Goal: Information Seeking & Learning: Learn about a topic

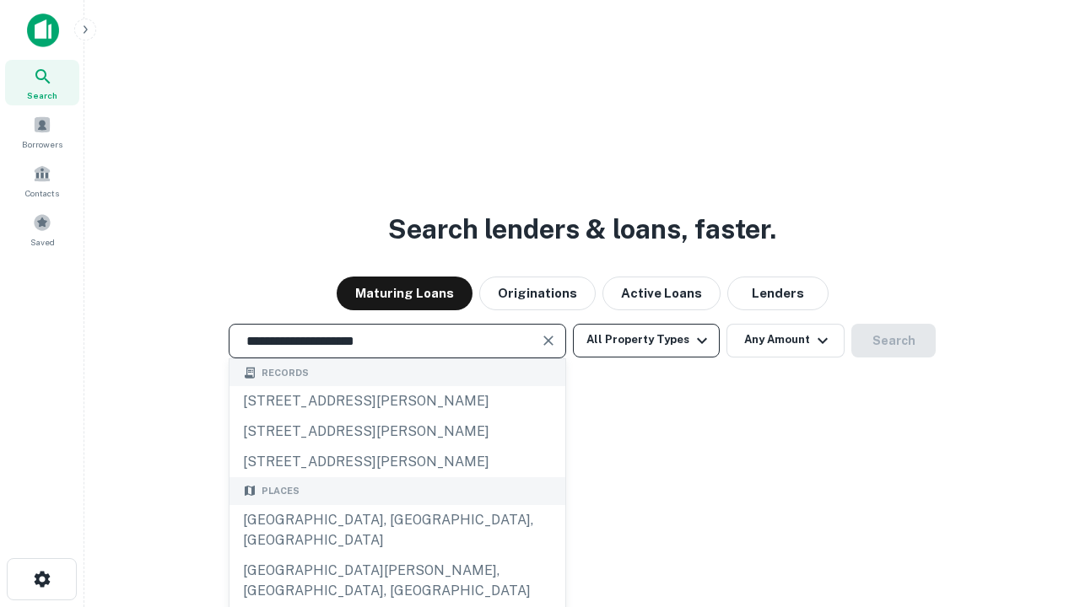
type input "**********"
click at [646, 340] on button "All Property Types" at bounding box center [646, 341] width 147 height 34
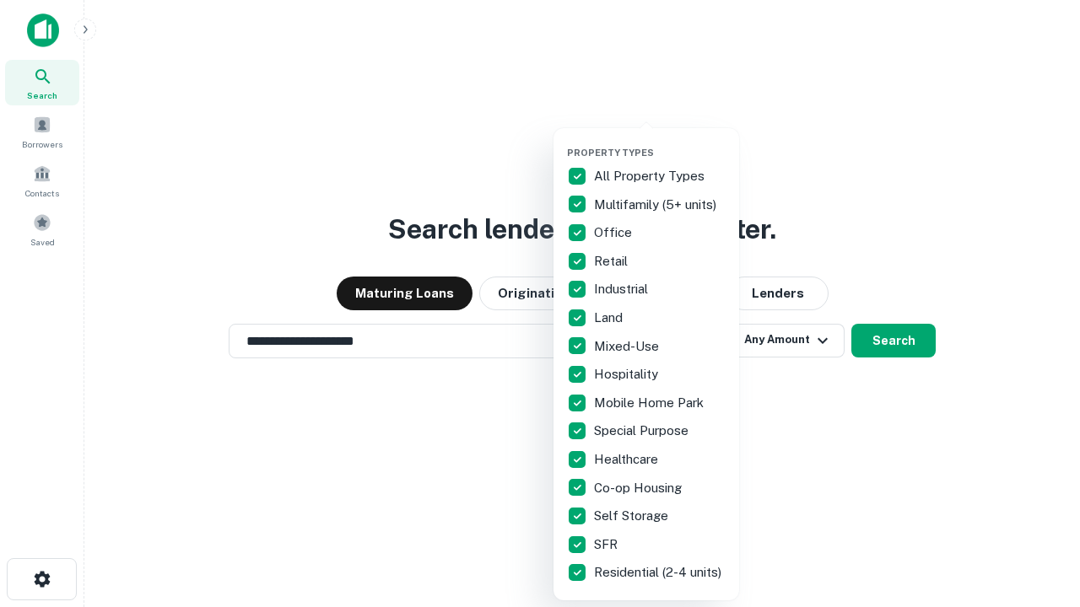
click at [660, 142] on button "button" at bounding box center [660, 142] width 186 height 1
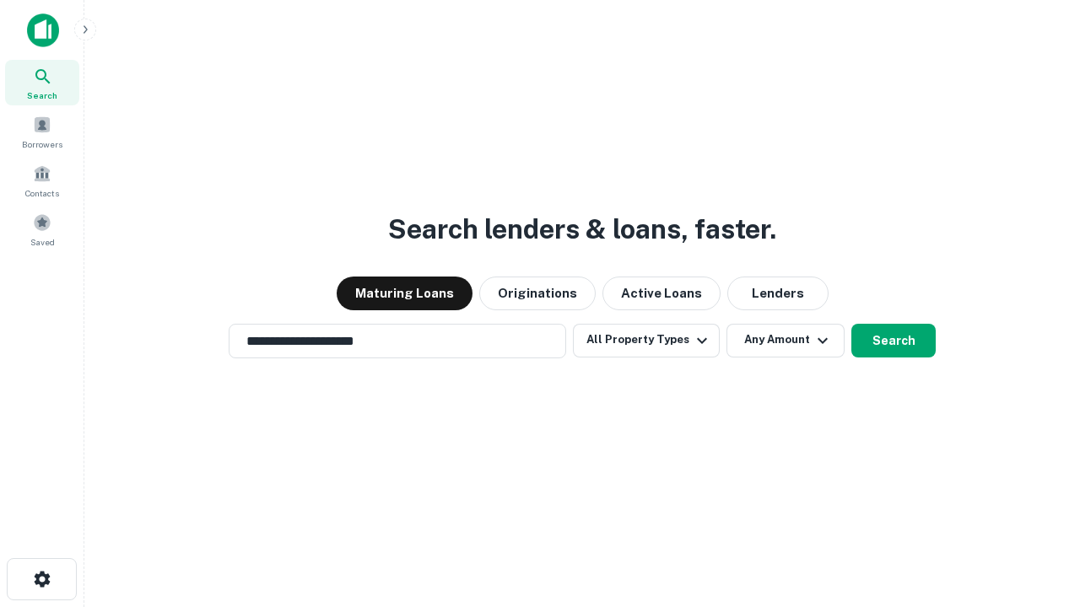
scroll to position [26, 0]
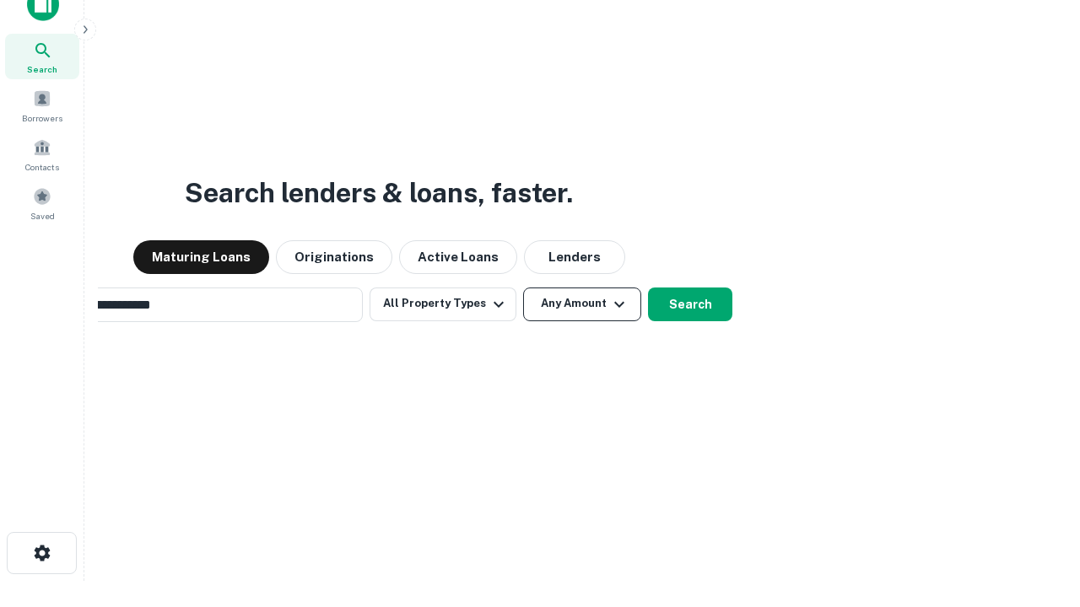
click at [523, 288] on button "Any Amount" at bounding box center [582, 305] width 118 height 34
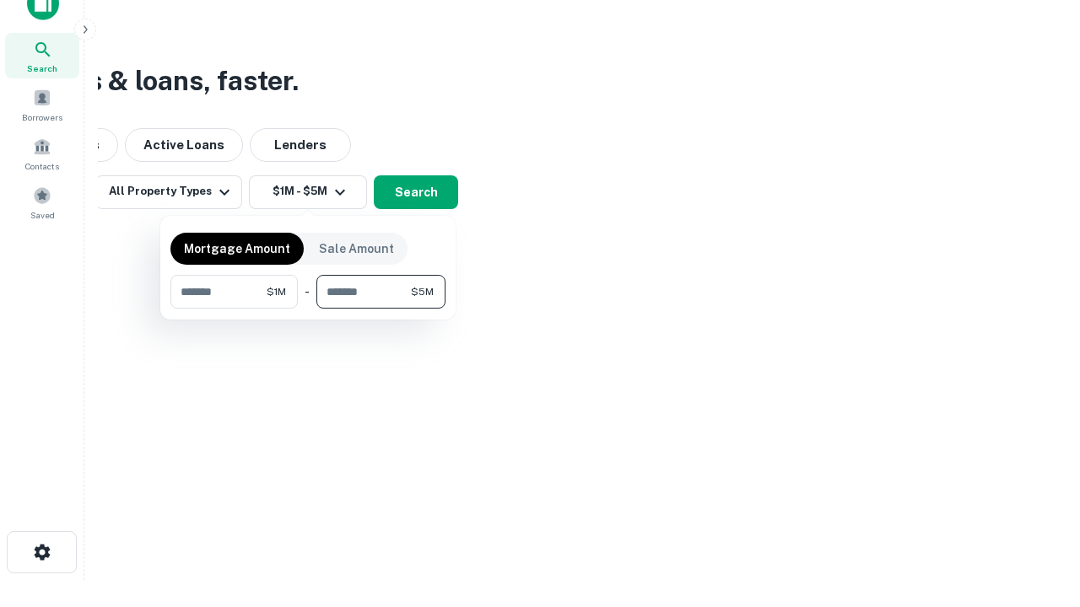
type input "*******"
click at [308, 309] on button "button" at bounding box center [307, 309] width 275 height 1
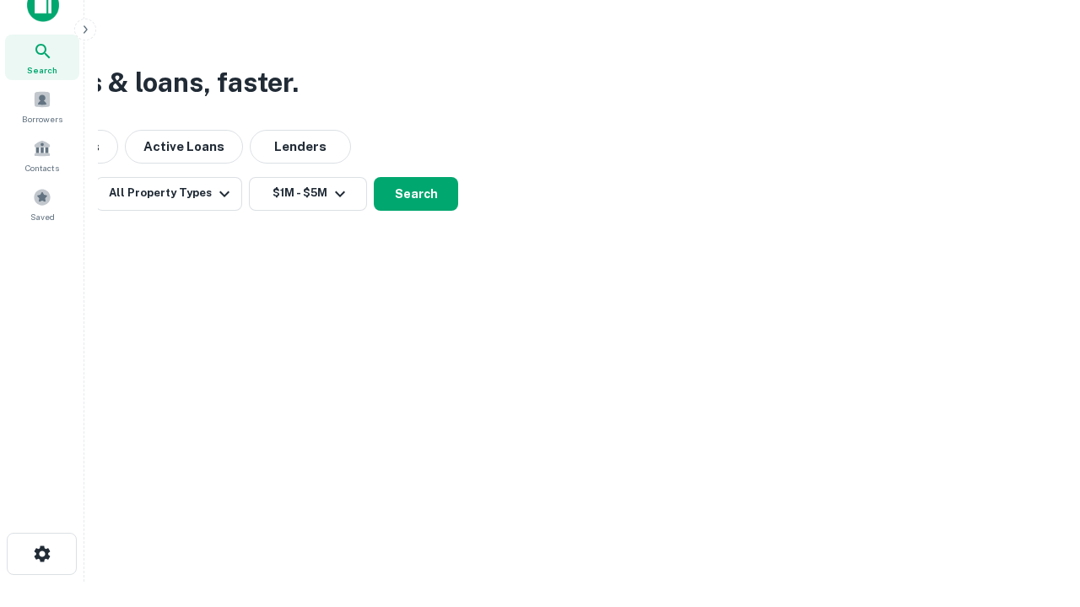
scroll to position [10, 311]
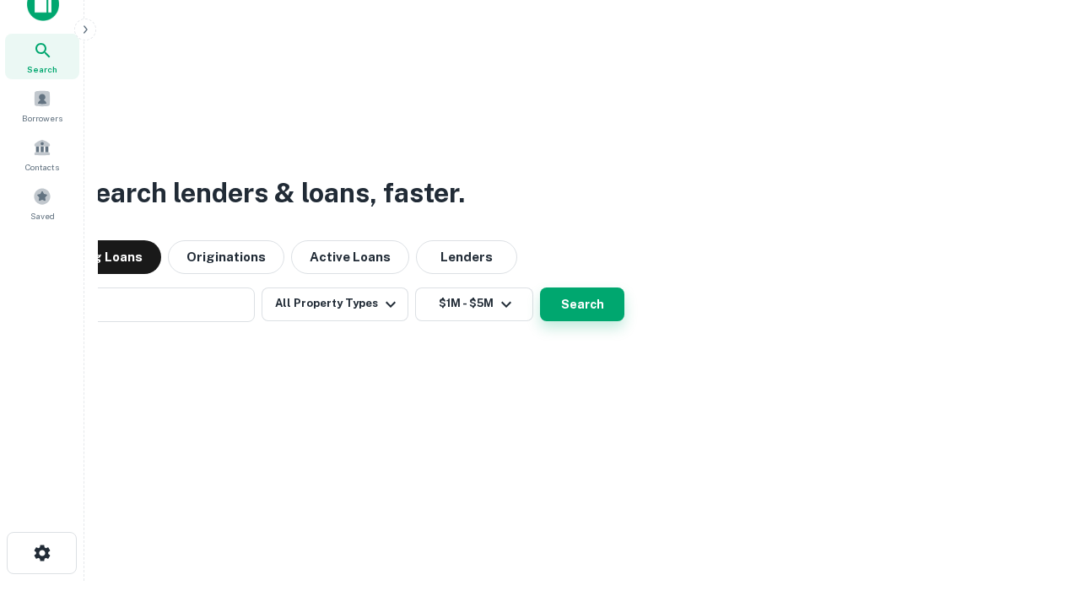
click at [540, 288] on button "Search" at bounding box center [582, 305] width 84 height 34
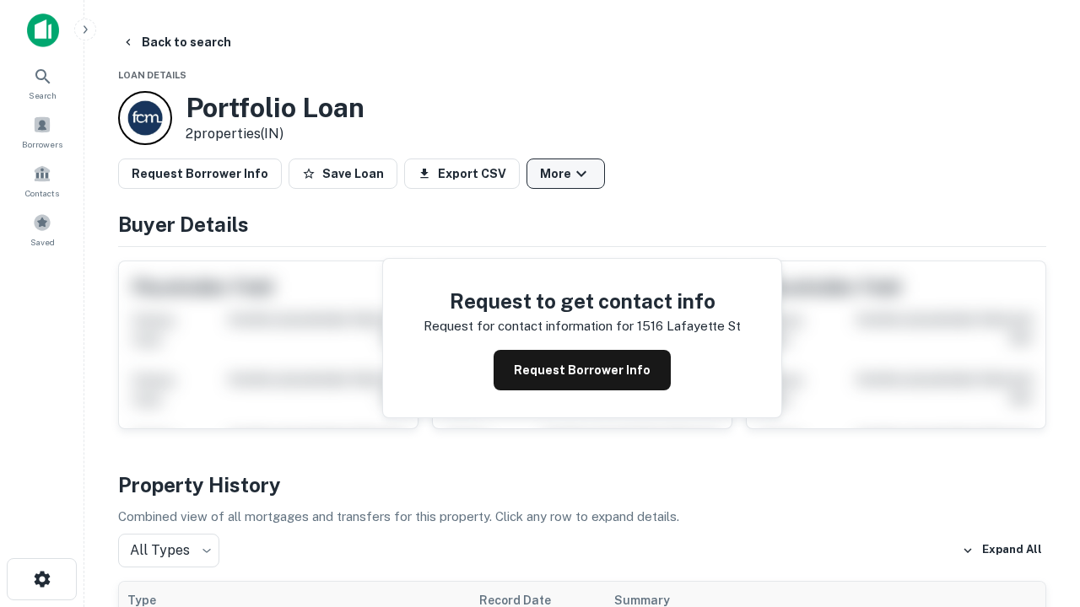
click at [565, 174] on button "More" at bounding box center [565, 174] width 78 height 30
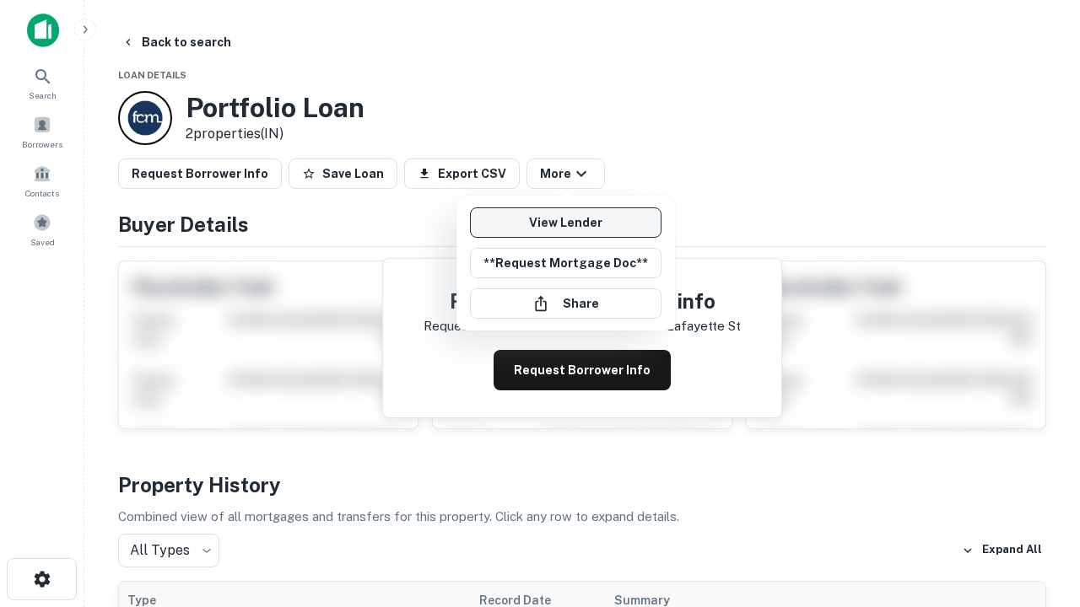
click at [565, 223] on link "View Lender" at bounding box center [566, 223] width 192 height 30
